Goal: Information Seeking & Learning: Check status

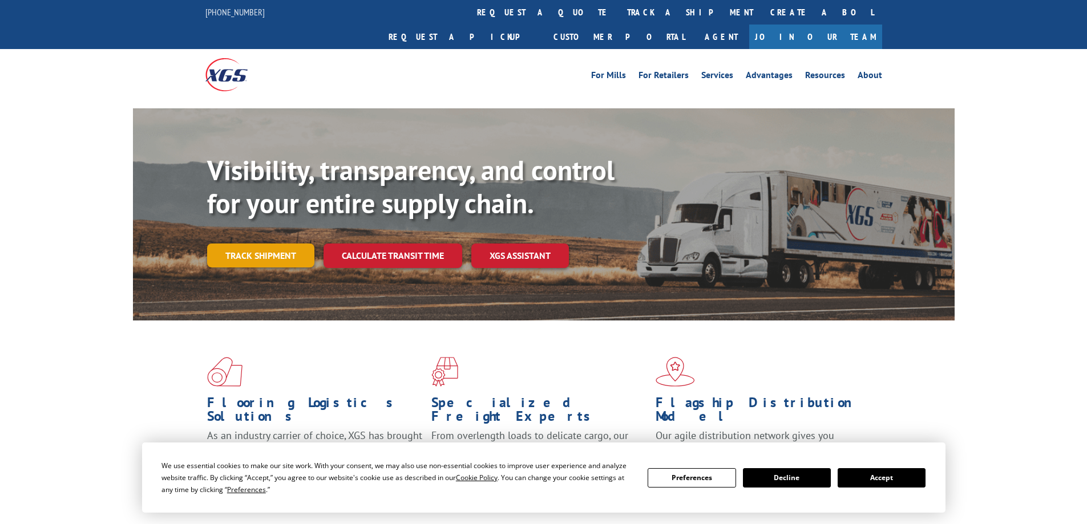
click at [273, 244] on link "Track shipment" at bounding box center [260, 256] width 107 height 24
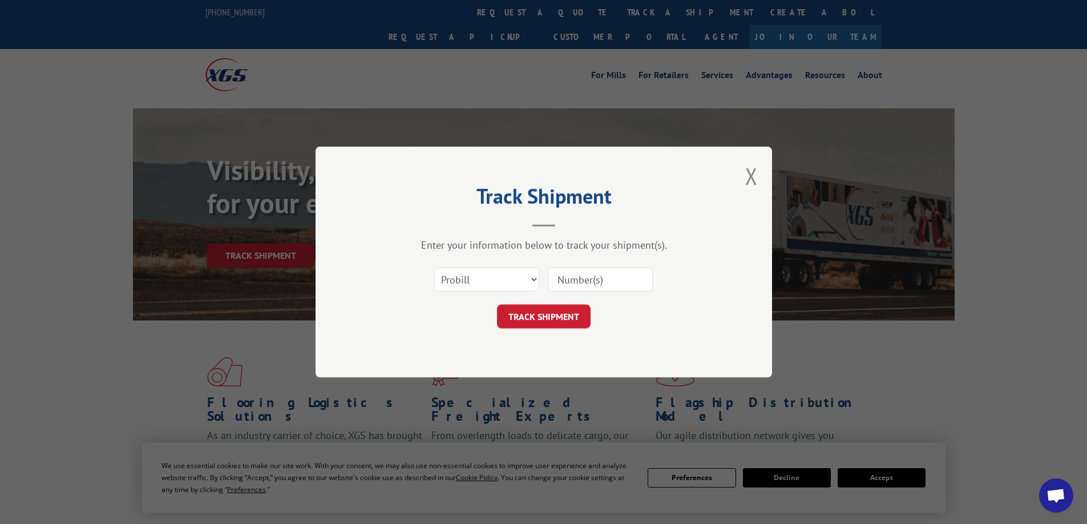
drag, startPoint x: 612, startPoint y: 280, endPoint x: 603, endPoint y: 280, distance: 9.7
click at [612, 280] on input at bounding box center [600, 280] width 105 height 24
paste input "15971378"
type input "15971378"
click at [558, 317] on button "TRACK SHIPMENT" at bounding box center [544, 317] width 94 height 24
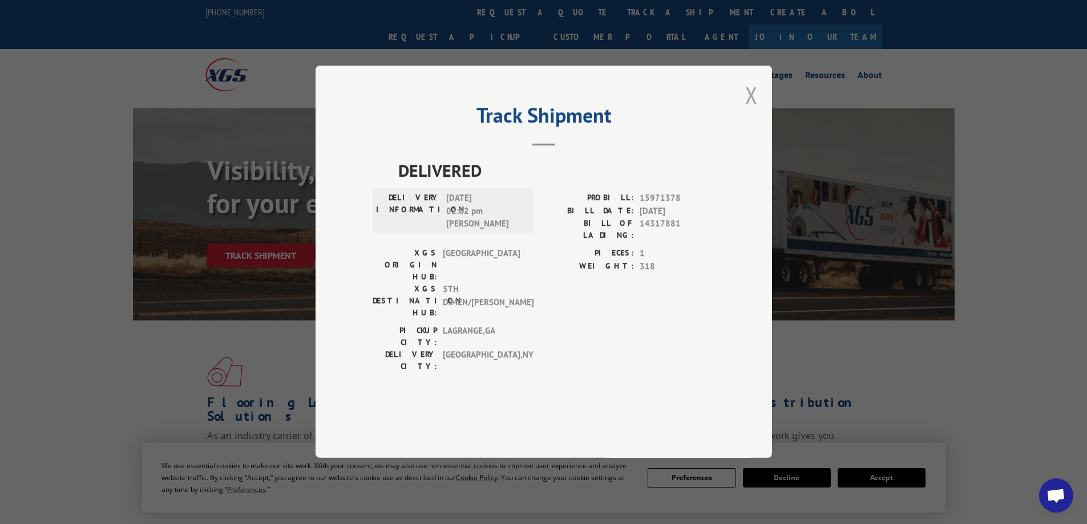
click at [753, 110] on button "Close modal" at bounding box center [751, 95] width 13 height 30
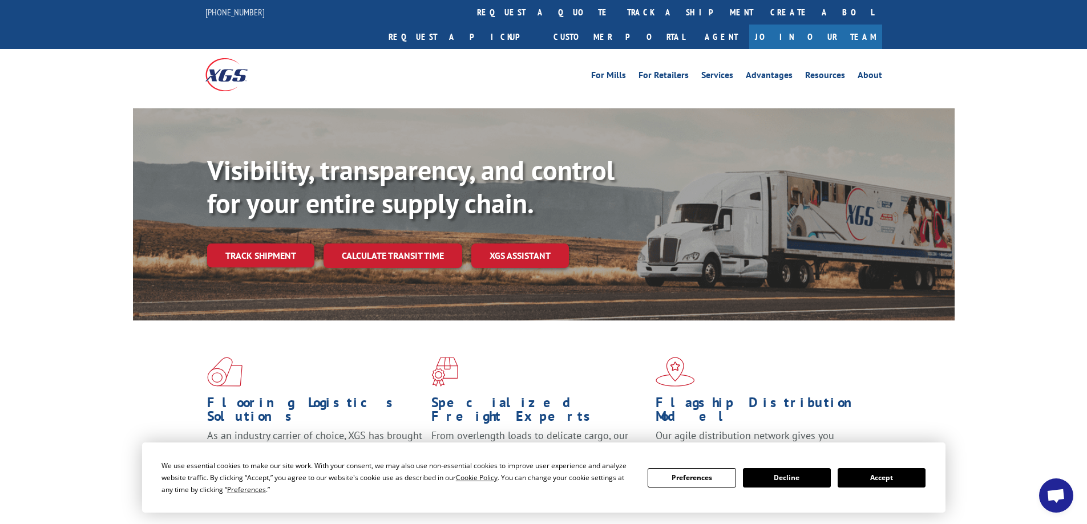
click at [260, 244] on link "Track shipment" at bounding box center [260, 256] width 107 height 24
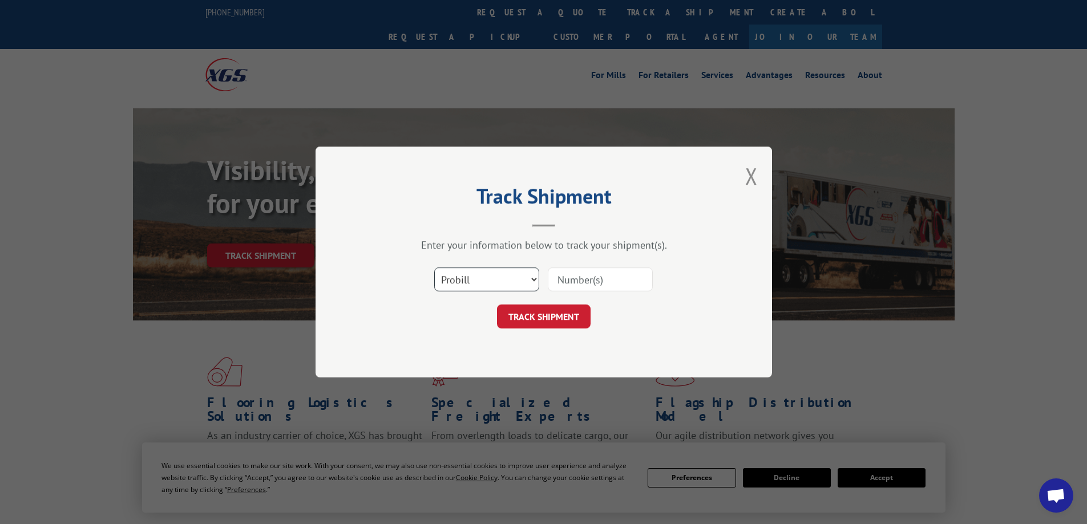
click at [534, 278] on select "Select category... Probill BOL PO" at bounding box center [486, 280] width 105 height 24
select select "po"
click at [434, 268] on select "Select category... Probill BOL PO" at bounding box center [486, 280] width 105 height 24
click at [570, 278] on input at bounding box center [600, 280] width 105 height 24
type input "CC-5097"
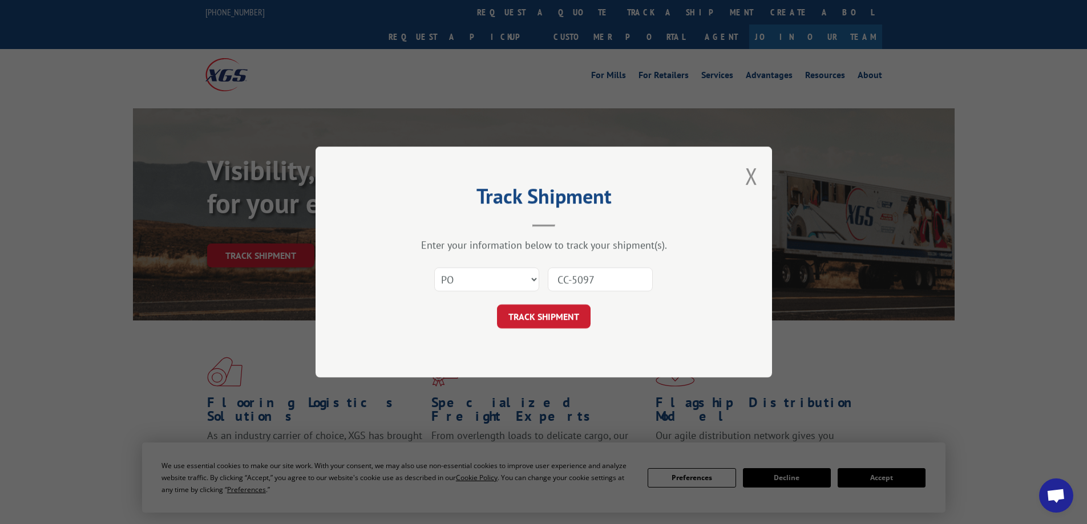
click button "TRACK SHIPMENT" at bounding box center [544, 317] width 94 height 24
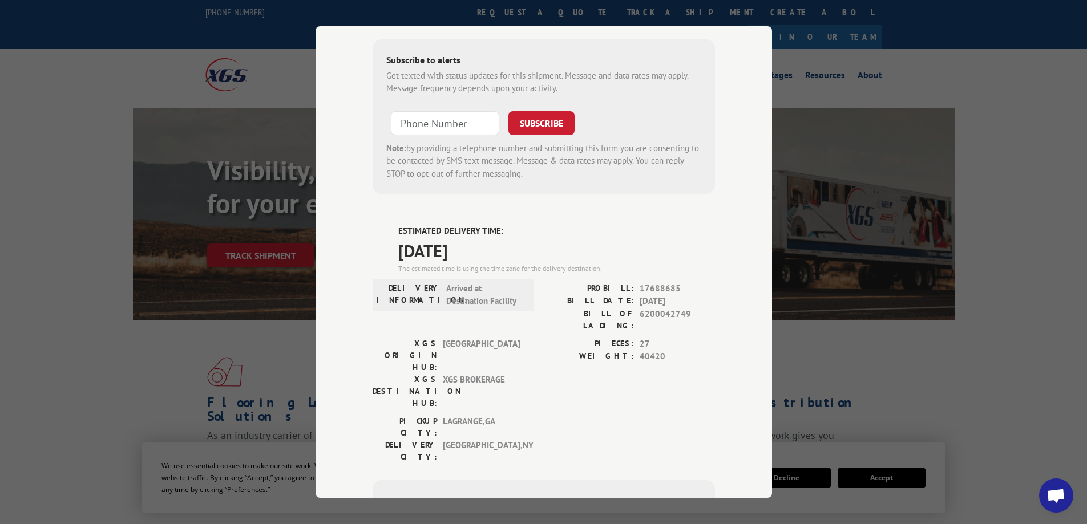
scroll to position [414, 0]
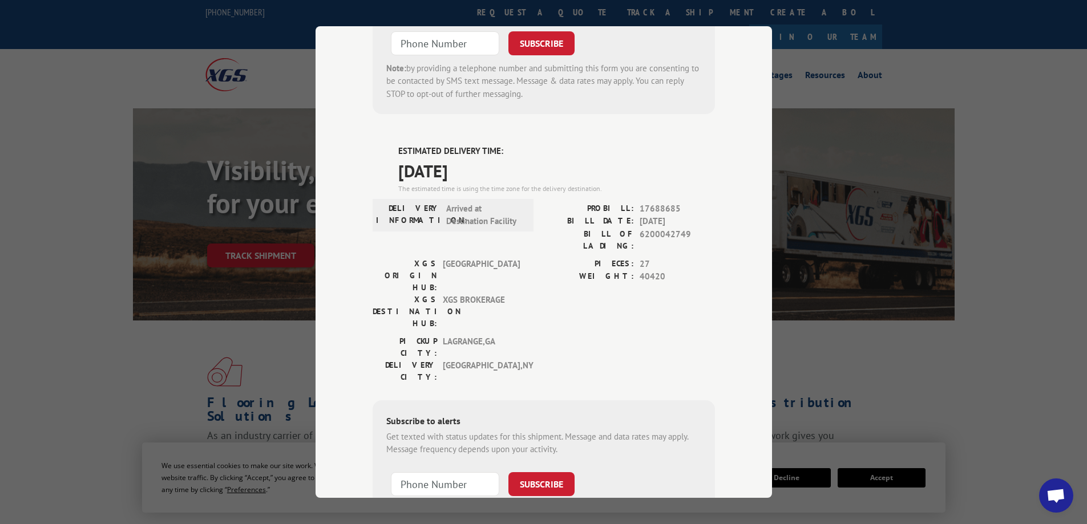
click at [595, 270] on label "WEIGHT:" at bounding box center [589, 276] width 90 height 13
click at [999, 175] on div "Track Shipment ESTIMATED DELIVERY TIME: [DATE] The estimated time is using the …" at bounding box center [543, 262] width 1087 height 524
click at [961, 354] on div "Track Shipment ESTIMATED DELIVERY TIME: [DATE] The estimated time is using the …" at bounding box center [543, 262] width 1087 height 524
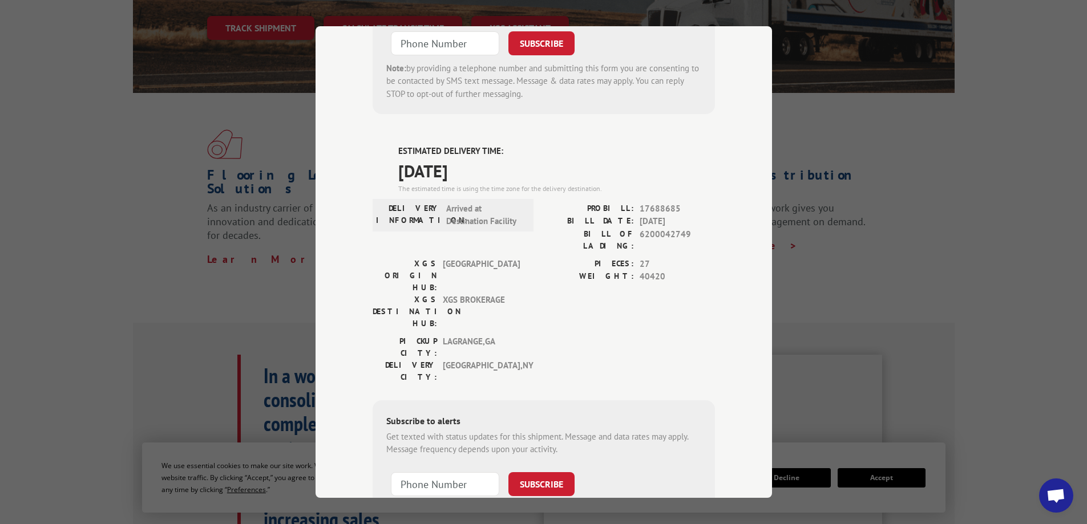
scroll to position [228, 0]
click at [999, 243] on div "Track Shipment ESTIMATED DELIVERY TIME: [DATE] The estimated time is using the …" at bounding box center [543, 262] width 1087 height 524
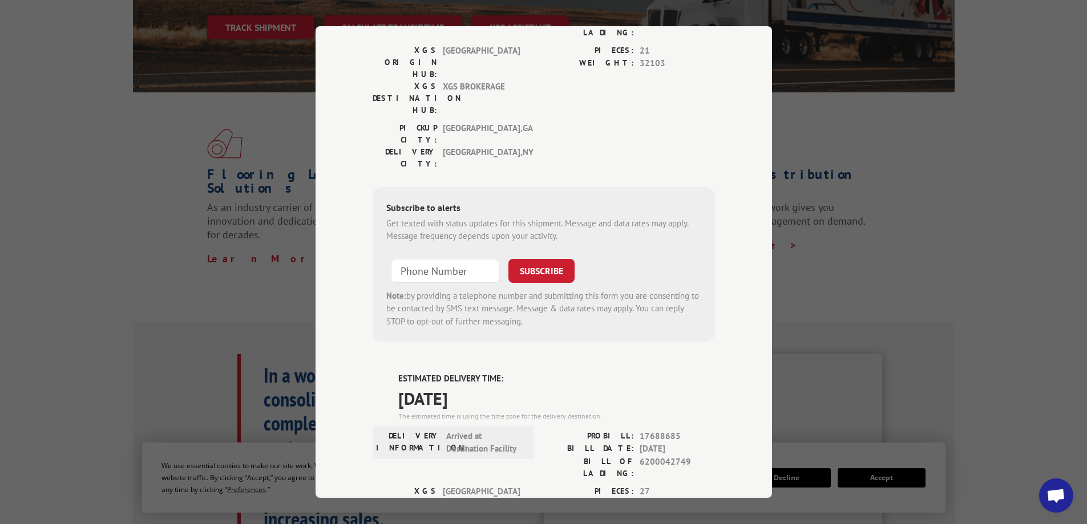
scroll to position [186, 0]
